Goal: Find specific page/section: Find specific page/section

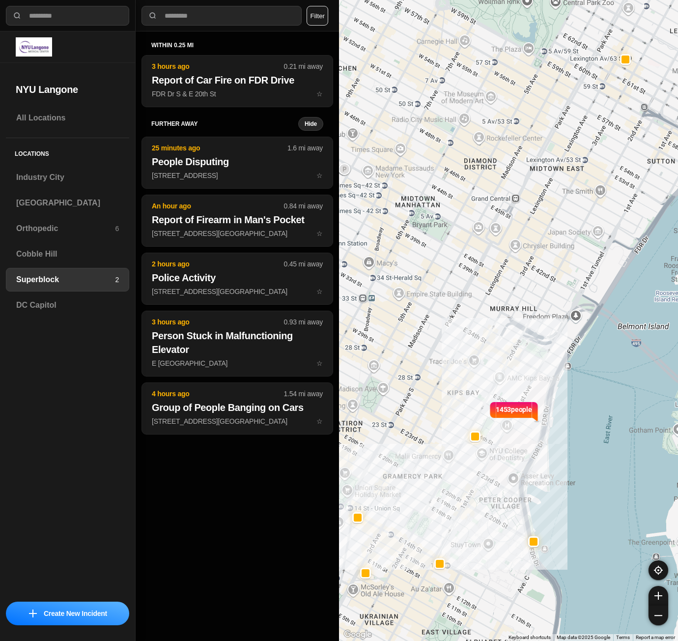
select select "*"
click at [64, 224] on h3 "Orthopedic" at bounding box center [65, 229] width 99 height 12
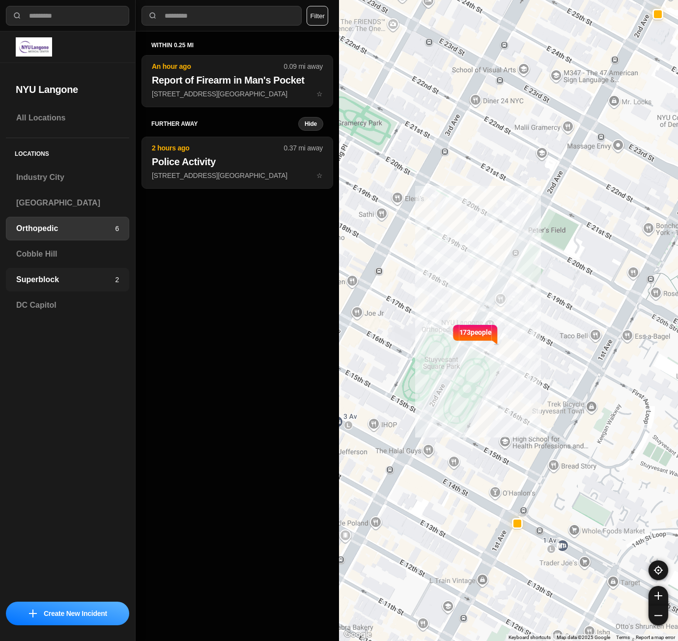
click at [89, 278] on h3 "Superblock" at bounding box center [65, 280] width 99 height 12
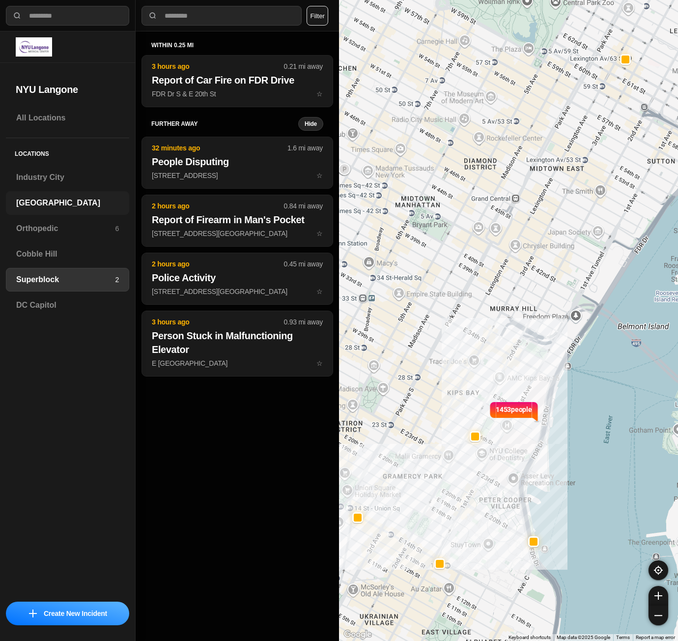
click at [88, 196] on div "[GEOGRAPHIC_DATA]" at bounding box center [67, 203] width 123 height 24
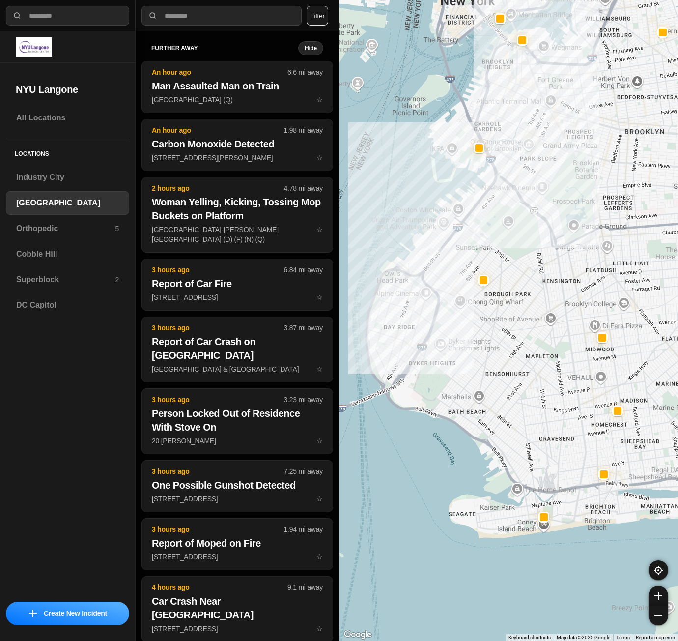
click at [130, 412] on div "All Locations Locations [GEOGRAPHIC_DATA] [GEOGRAPHIC_DATA] Orthopedic 5 [GEOGR…" at bounding box center [67, 351] width 135 height 490
click at [23, 277] on h3 "Superblock" at bounding box center [65, 280] width 99 height 12
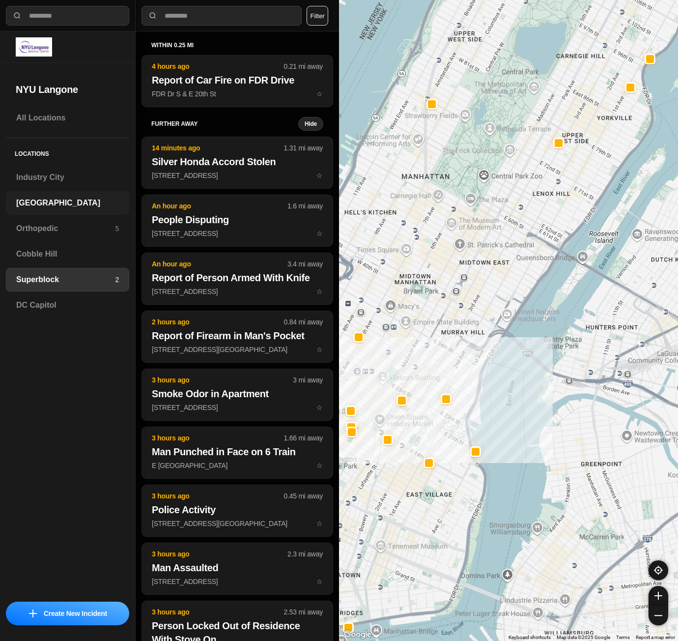
click at [54, 197] on div "[GEOGRAPHIC_DATA]" at bounding box center [67, 203] width 123 height 24
